Goal: Transaction & Acquisition: Purchase product/service

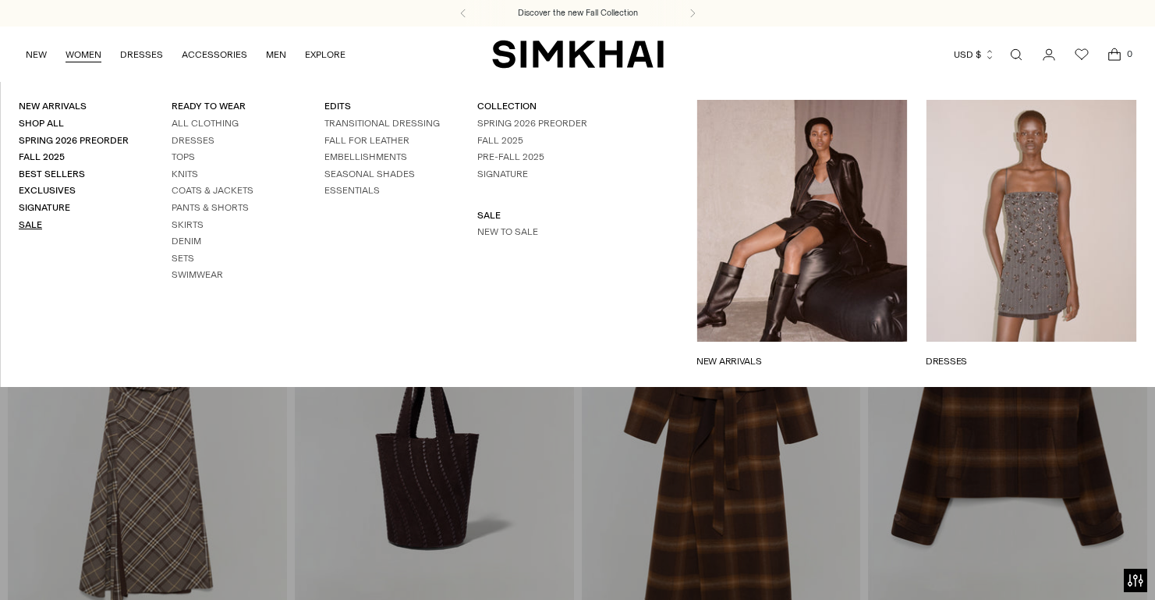
click at [28, 223] on link "Sale" at bounding box center [30, 224] width 23 height 11
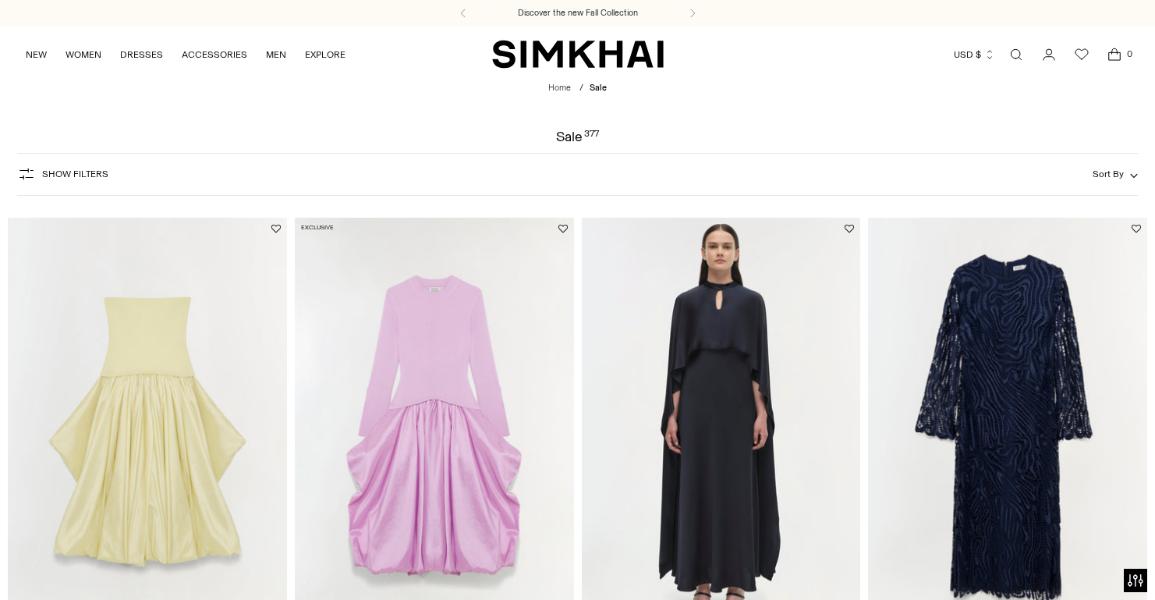
scroll to position [193, 0]
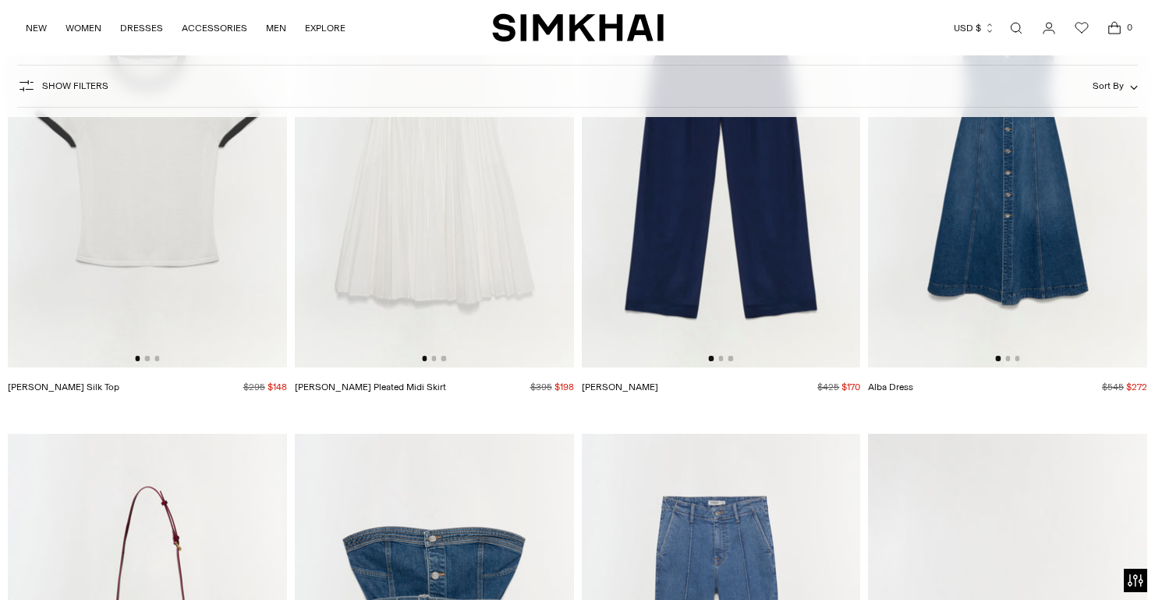
scroll to position [2711, 0]
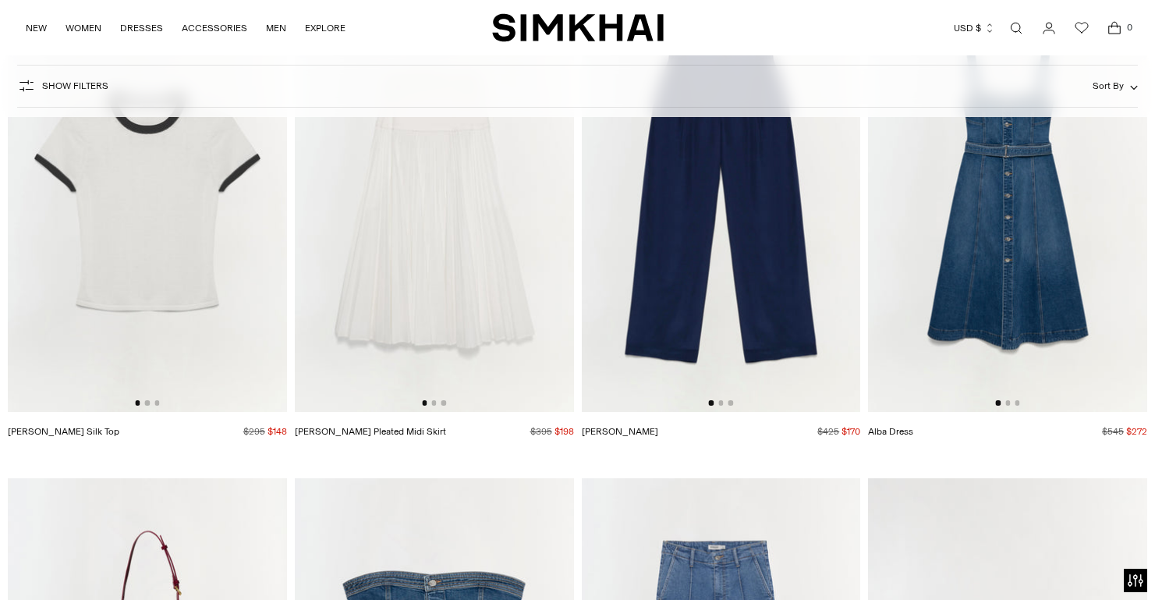
click at [1135, 81] on button "Sort By" at bounding box center [1115, 85] width 45 height 17
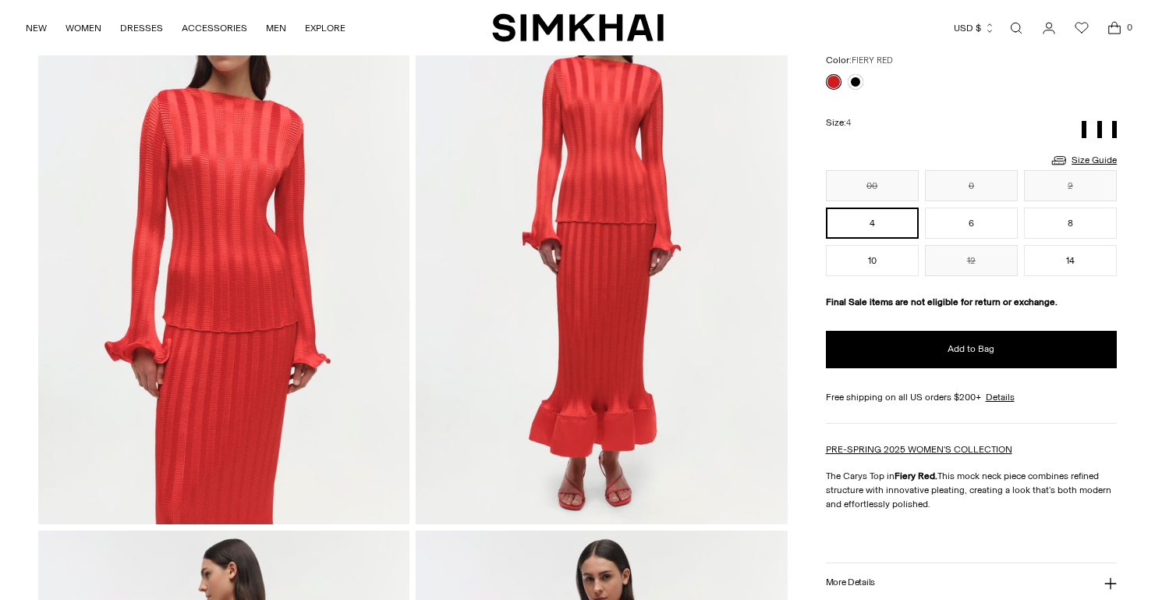
scroll to position [147, 0]
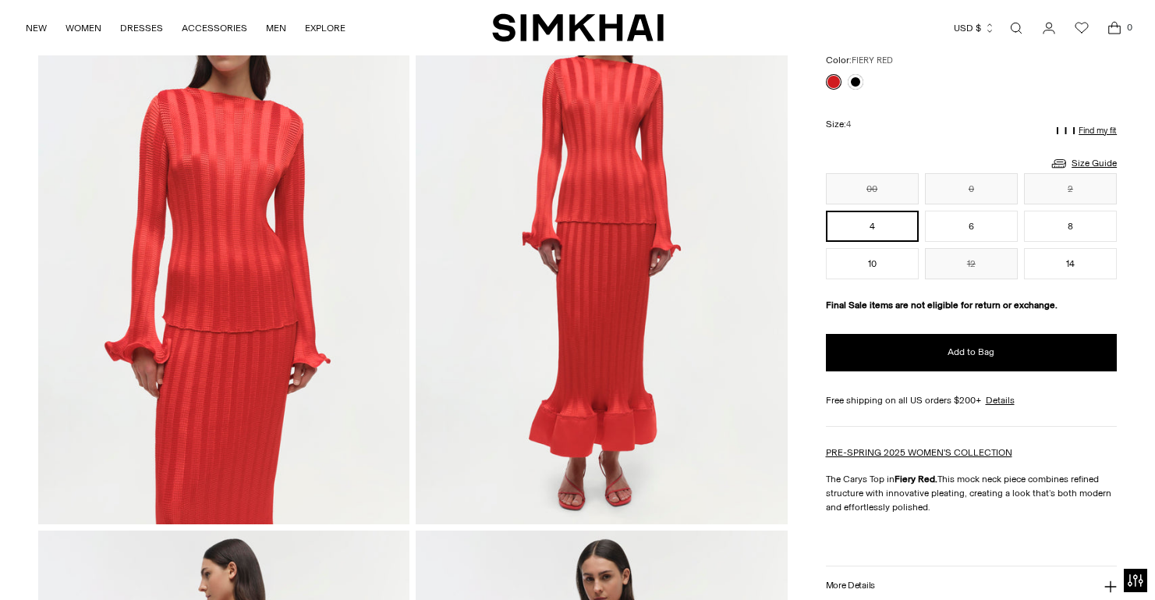
click at [274, 300] on img at bounding box center [223, 245] width 371 height 558
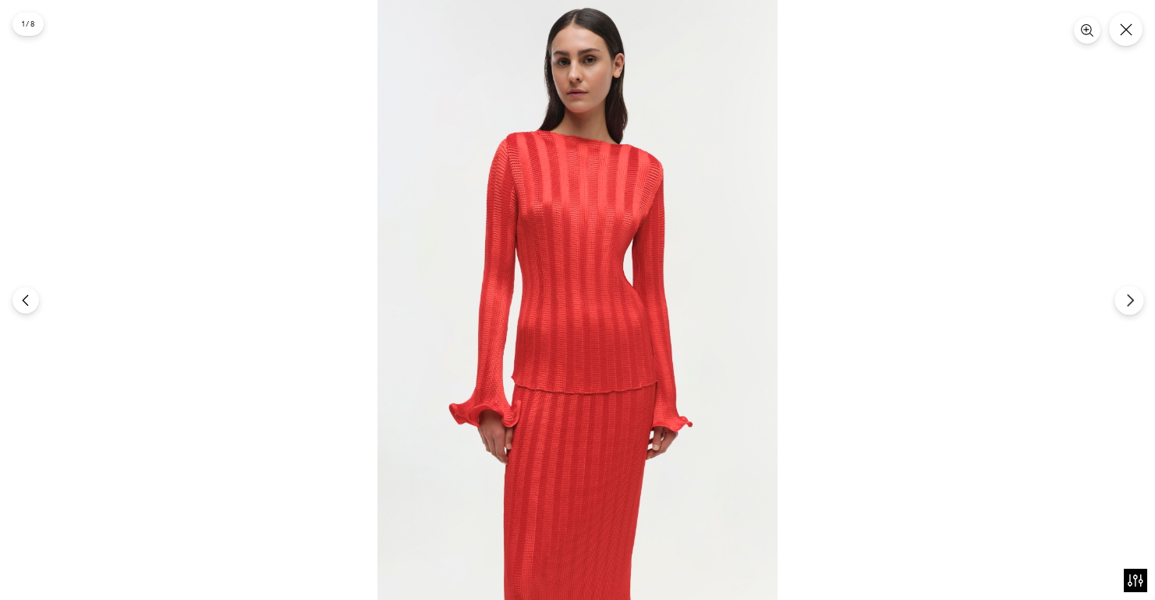
click at [1132, 298] on icon "Next" at bounding box center [1129, 300] width 5 height 12
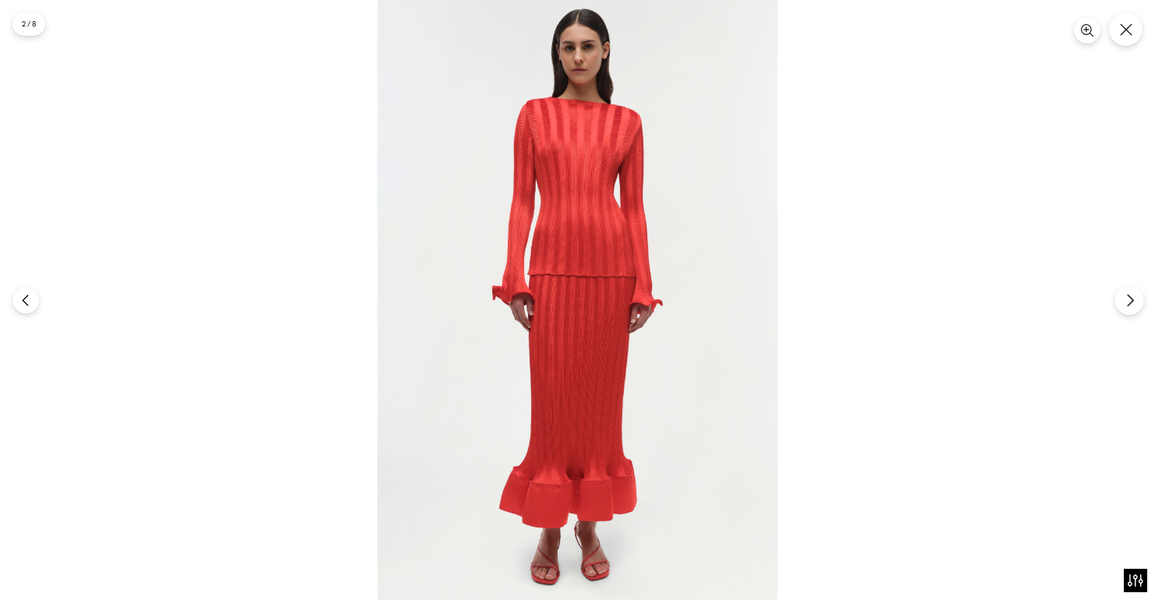
click at [1132, 298] on icon "Next" at bounding box center [1129, 300] width 5 height 12
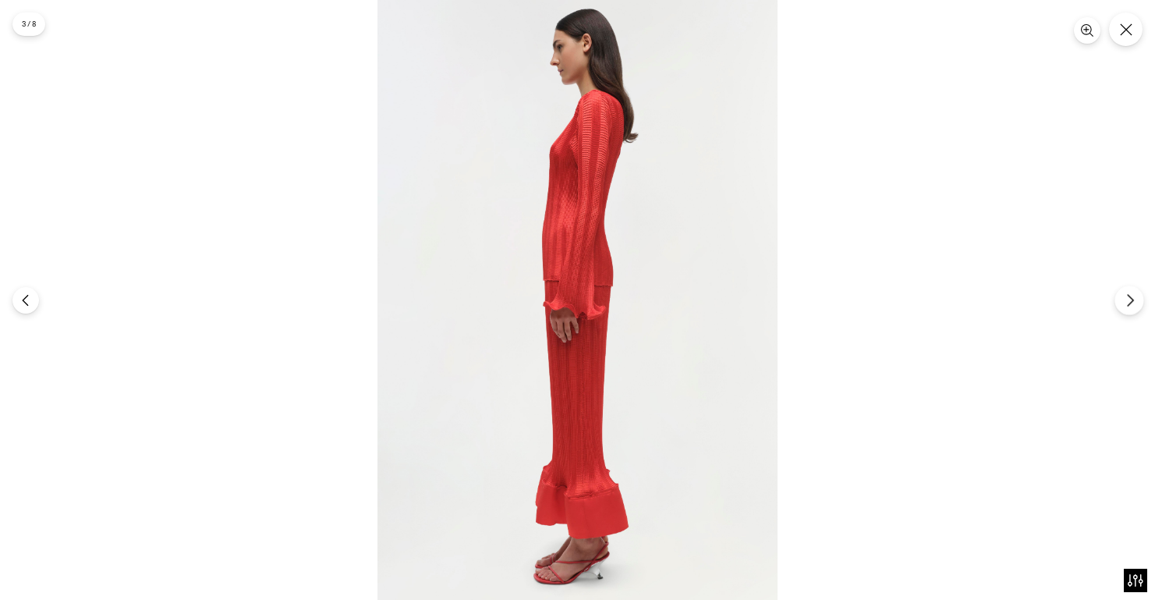
click at [1132, 298] on icon "Next" at bounding box center [1129, 300] width 5 height 12
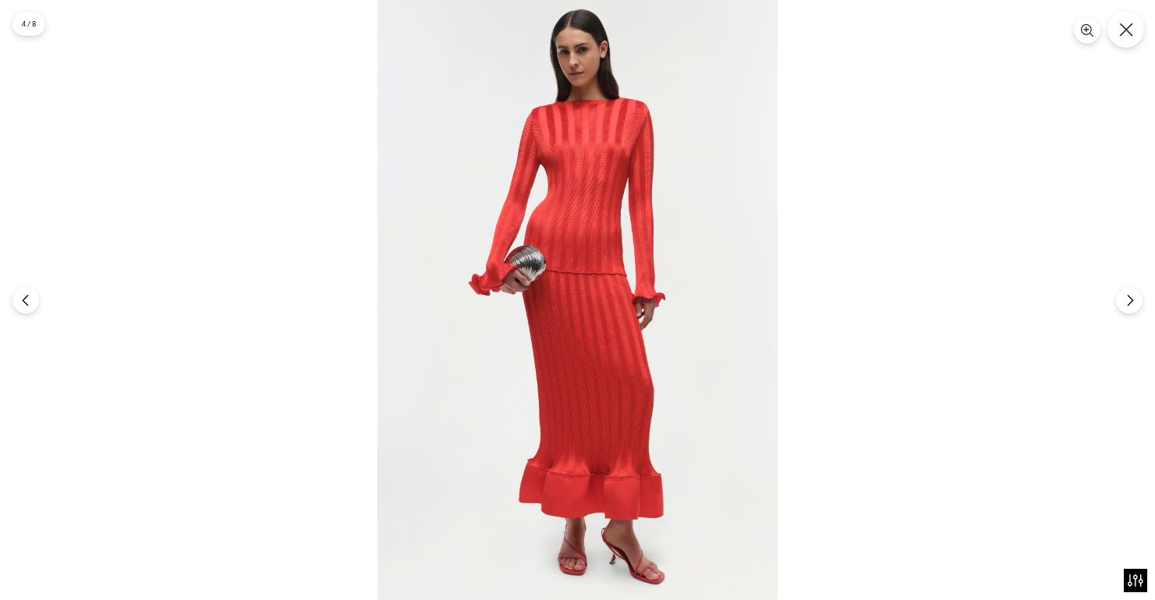
click at [1126, 34] on icon "Close" at bounding box center [1126, 30] width 14 height 14
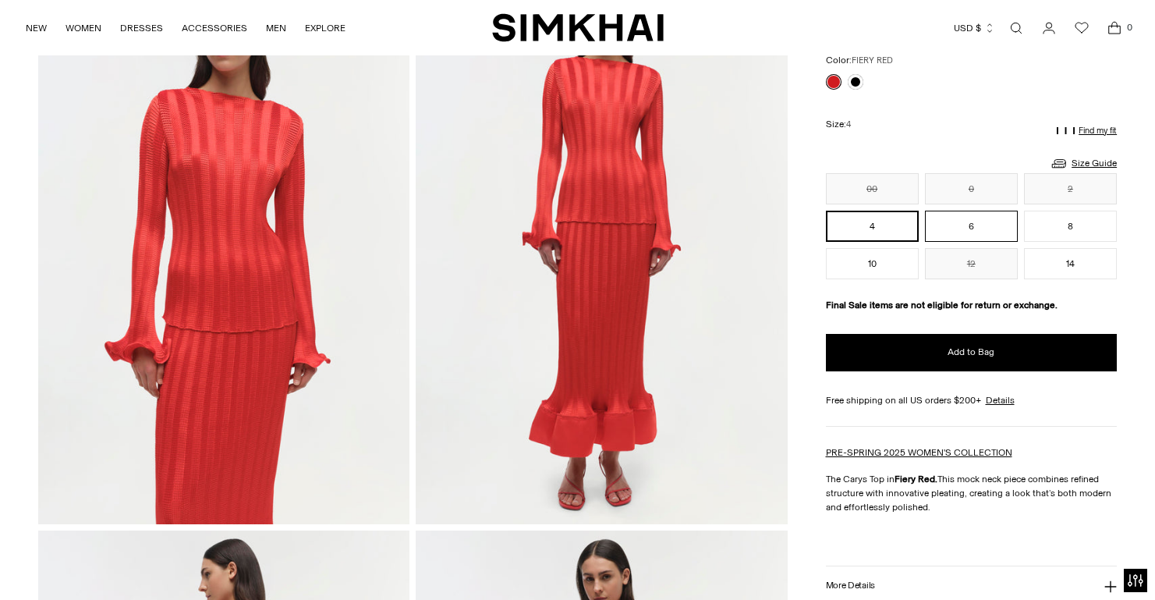
click at [942, 235] on button "6" at bounding box center [971, 226] width 93 height 31
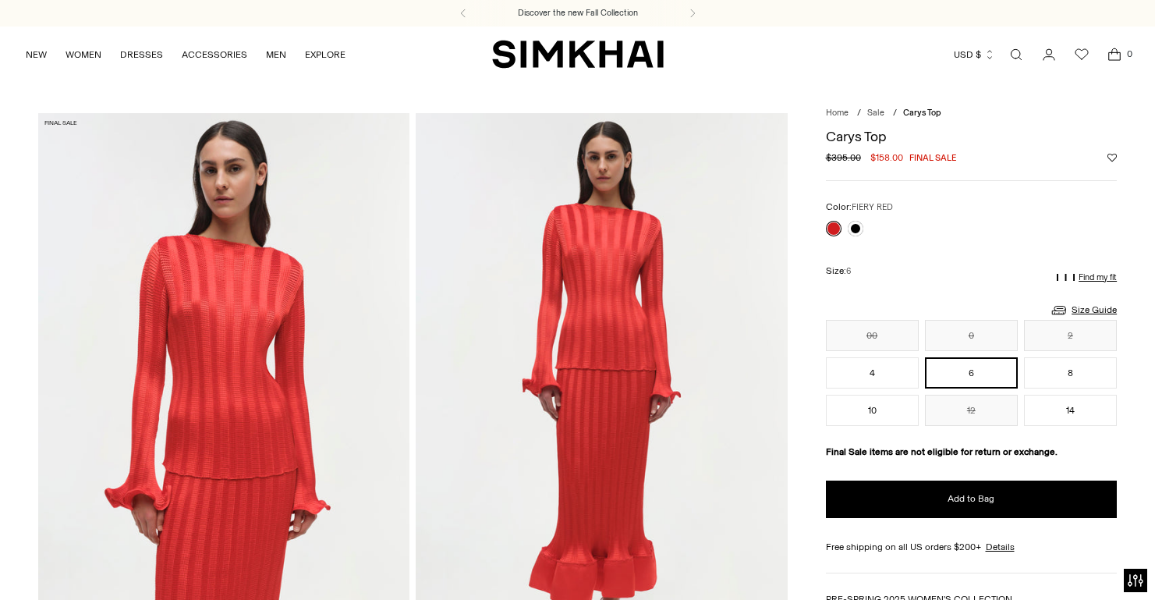
scroll to position [2, 0]
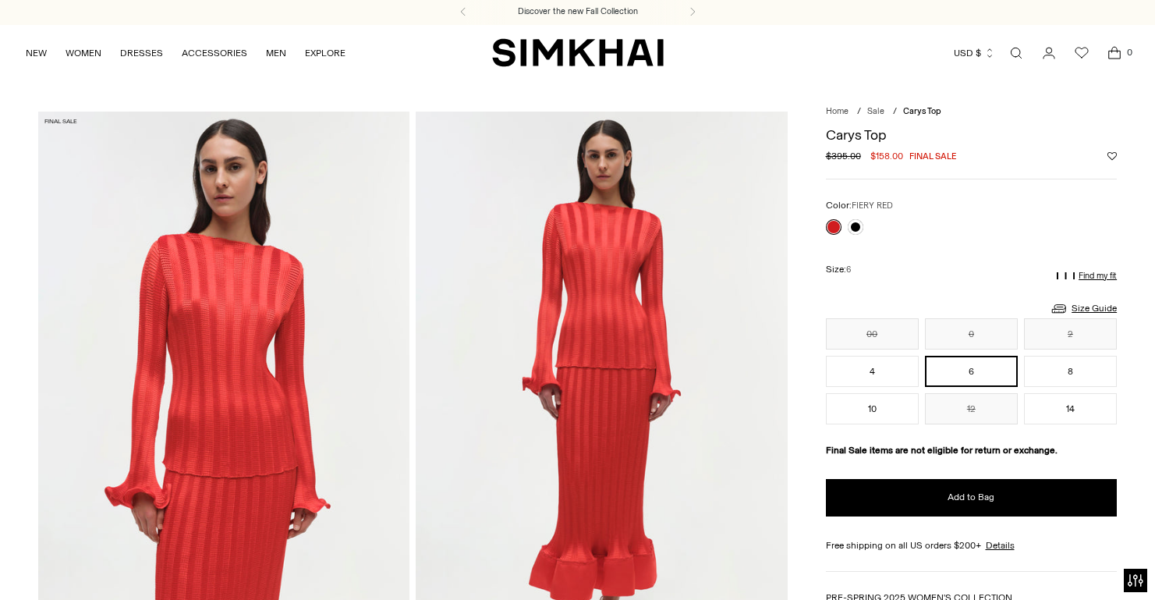
click at [646, 324] on img at bounding box center [601, 391] width 371 height 558
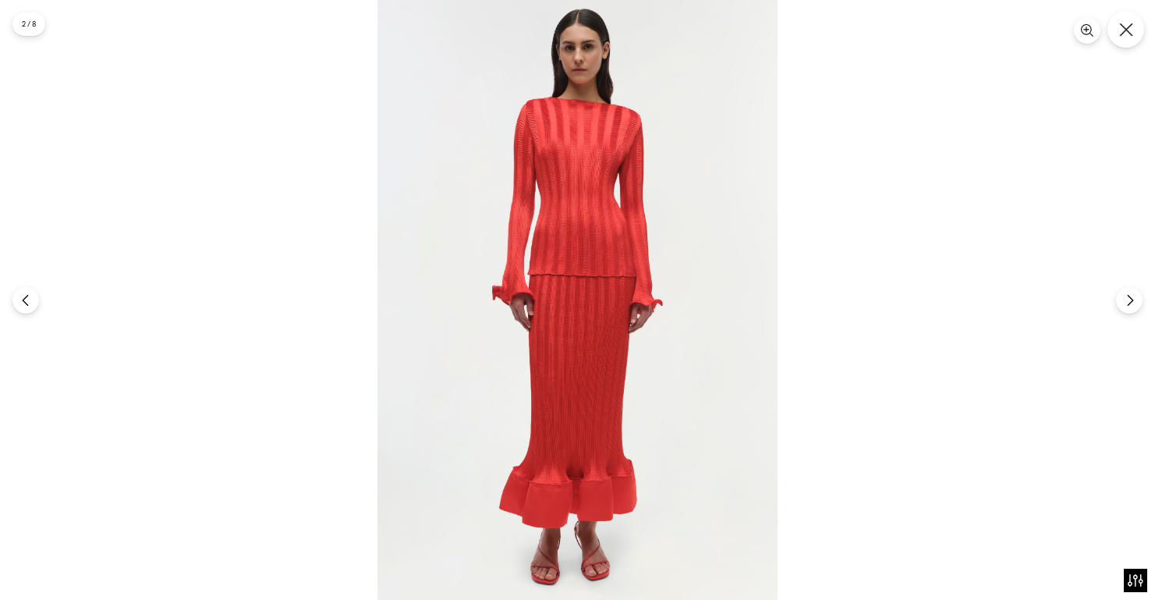
click at [1132, 27] on button "Close" at bounding box center [1125, 29] width 37 height 37
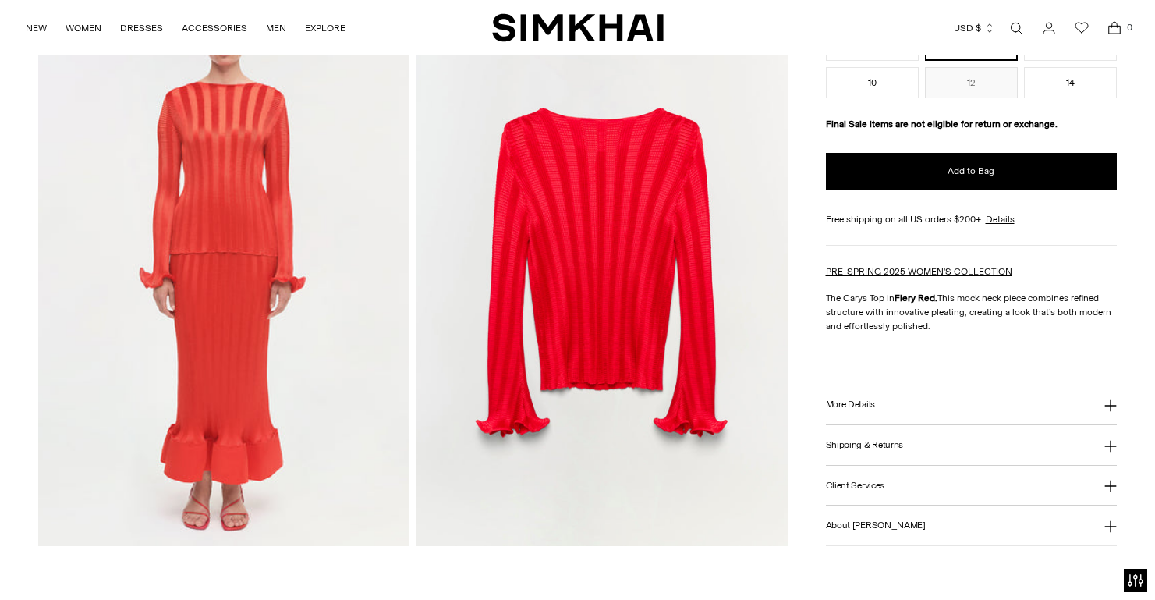
scroll to position [1809, 0]
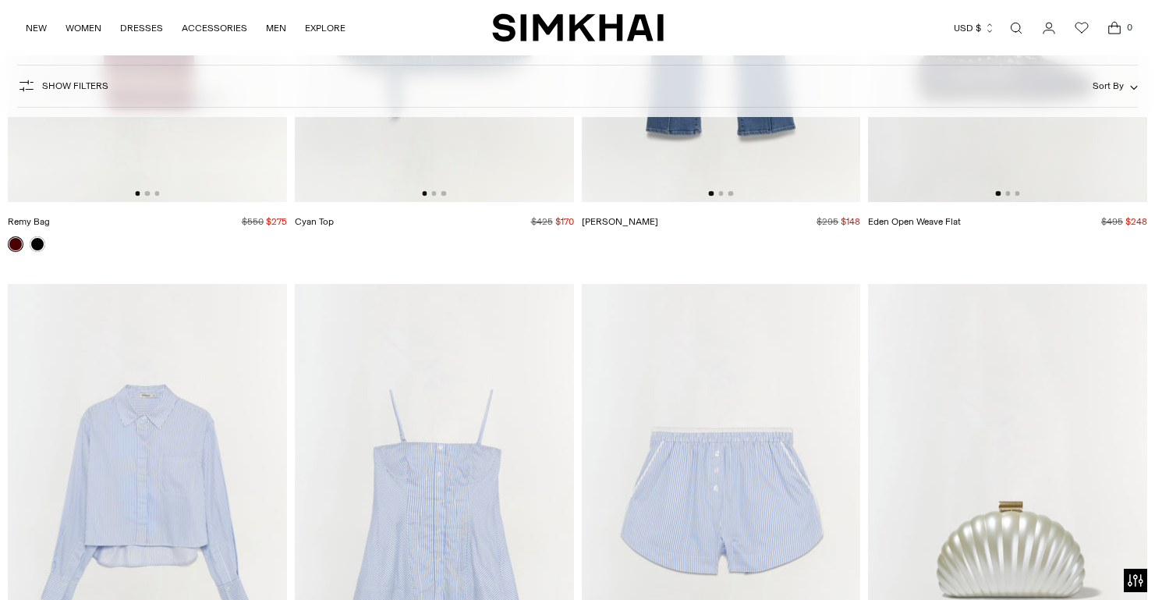
scroll to position [3412, 0]
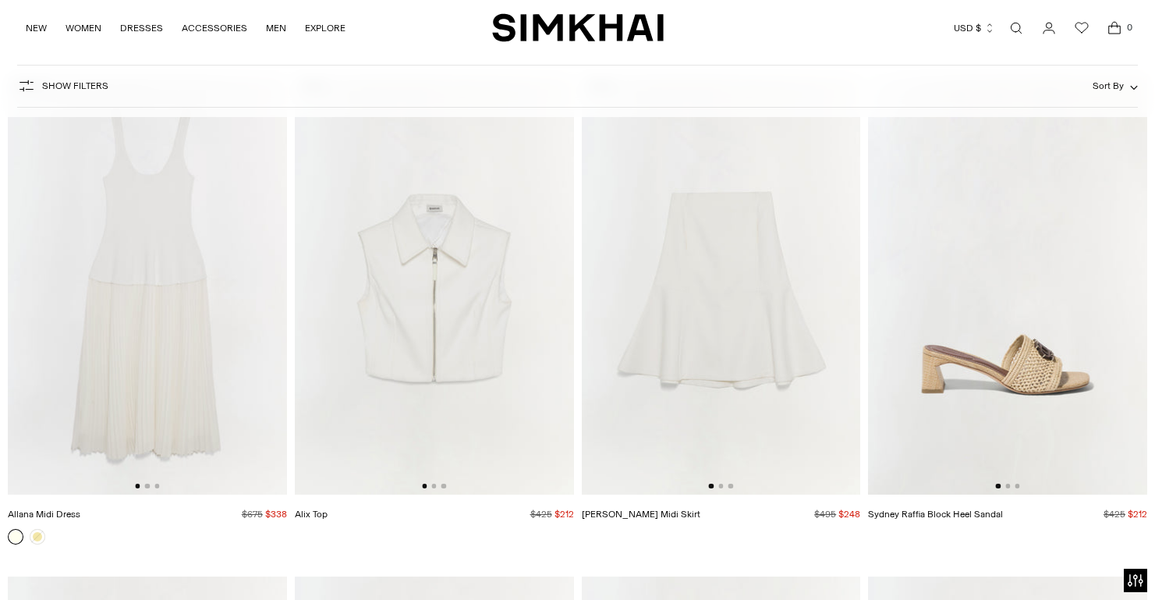
scroll to position [14411, 0]
